Goal: Find specific page/section: Find specific page/section

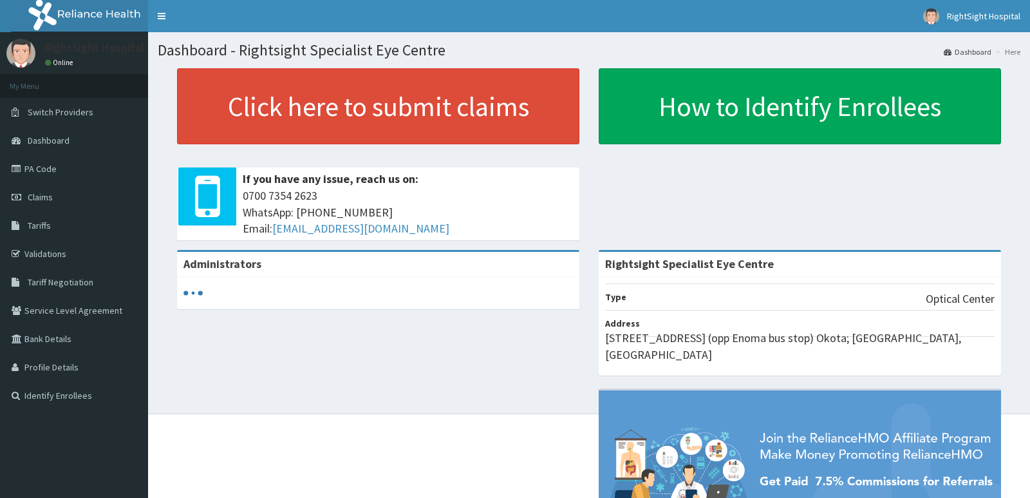
click at [85, 176] on link "PA Code" at bounding box center [74, 169] width 148 height 28
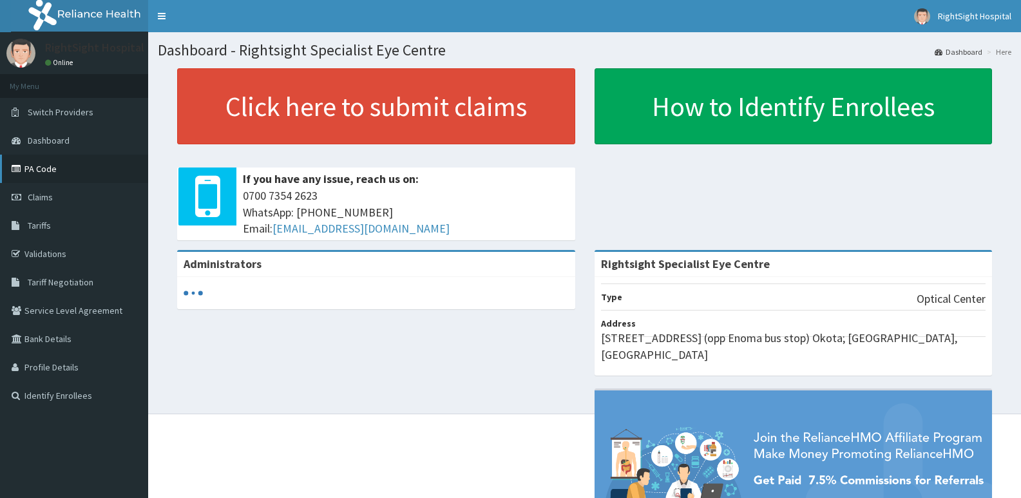
click at [91, 171] on link "PA Code" at bounding box center [74, 169] width 148 height 28
